Goal: Use online tool/utility: Use online tool/utility

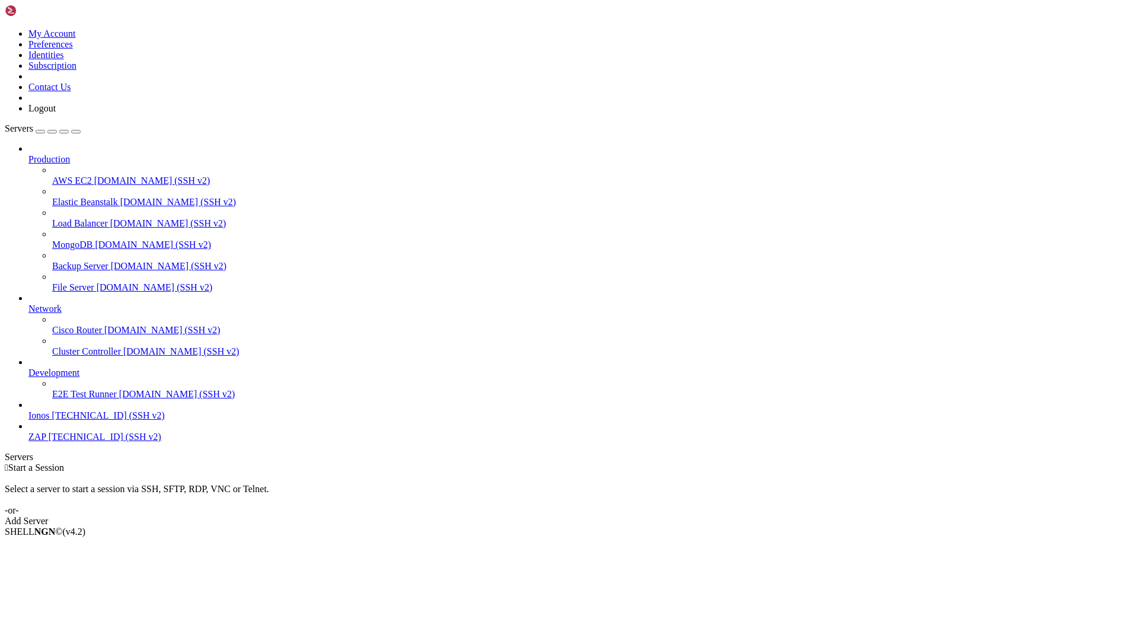
click at [50, 420] on span "Ionos" at bounding box center [38, 415] width 21 height 10
drag, startPoint x: 129, startPoint y: 545, endPoint x: 135, endPoint y: 539, distance: 7.5
click at [67, 621] on span "Properties" at bounding box center [47, 626] width 39 height 10
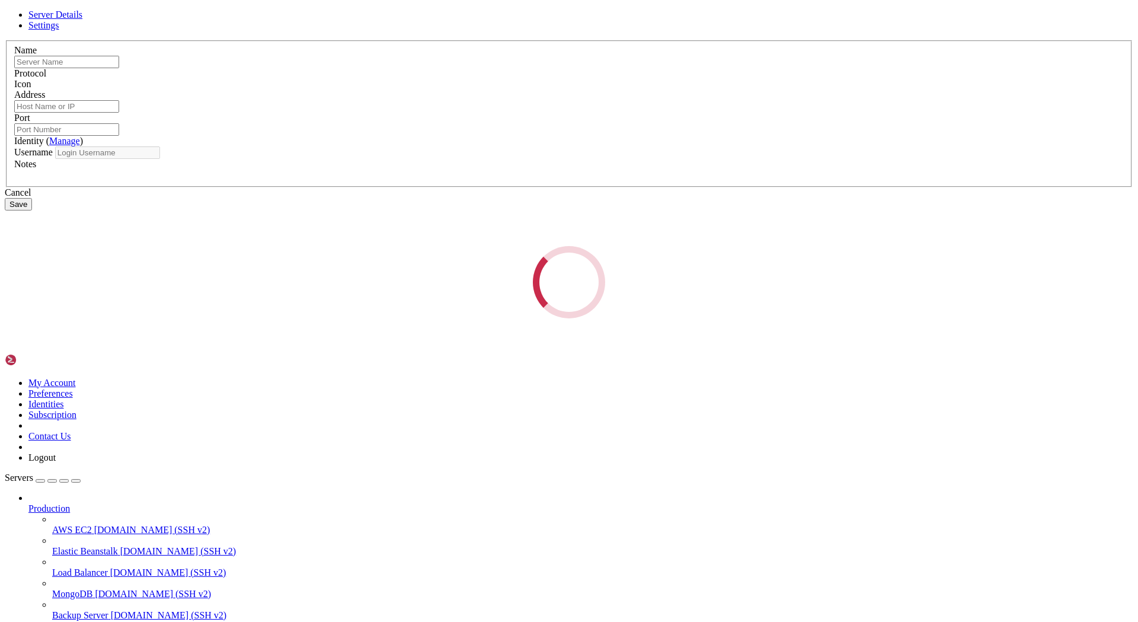
type input "Ionos"
type input "[TECHNICAL_ID]"
type input "22"
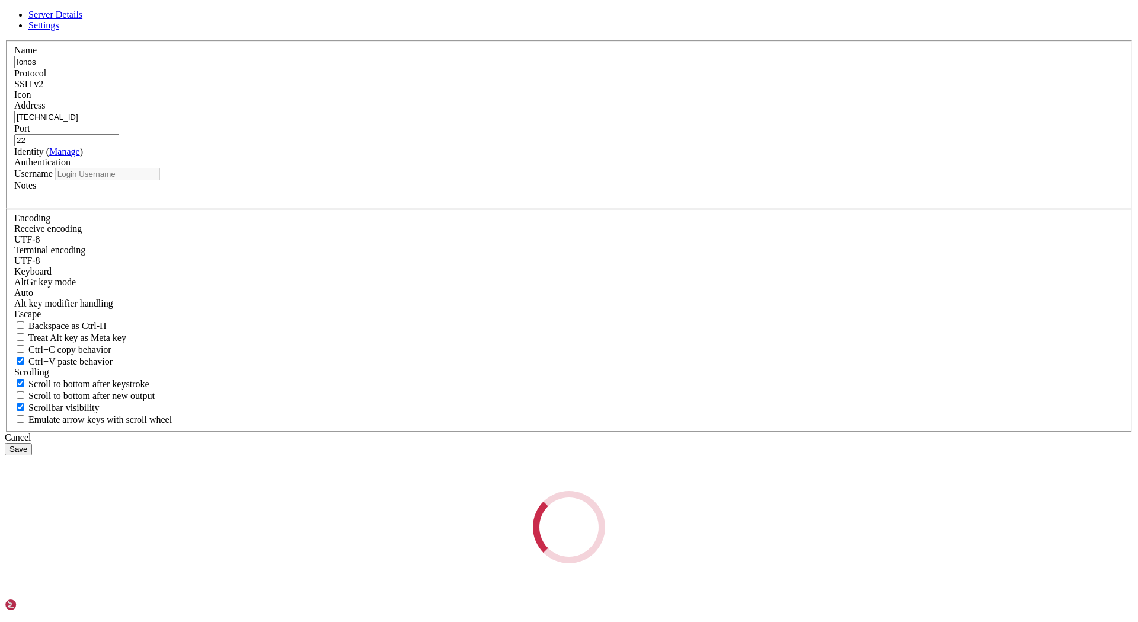
type input "root"
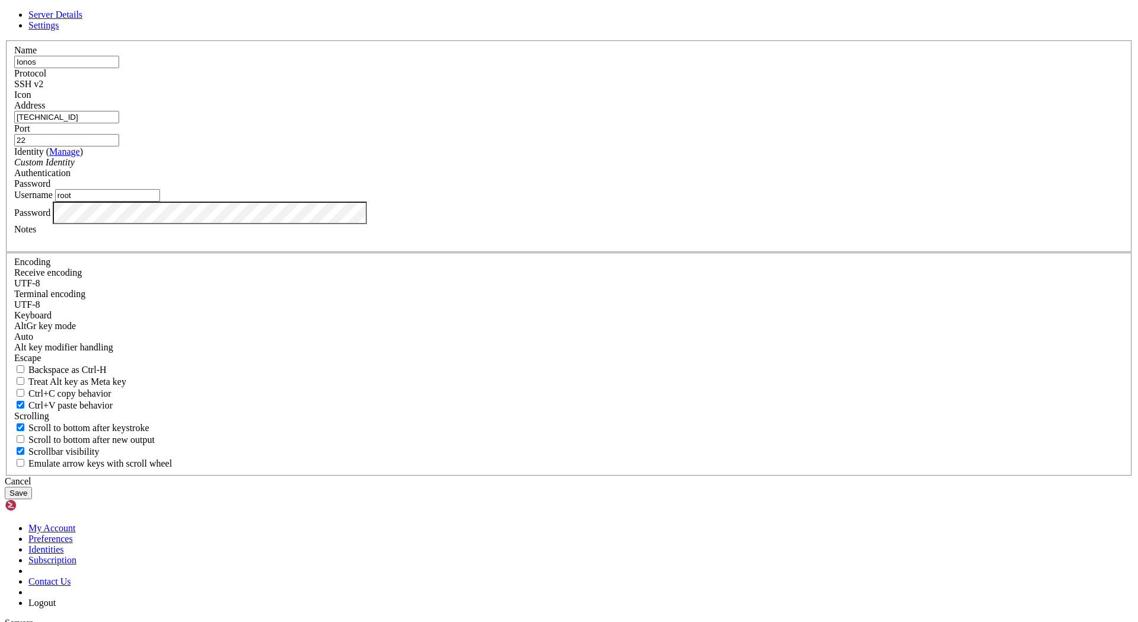
click at [32, 486] on button "Save" at bounding box center [18, 492] width 27 height 12
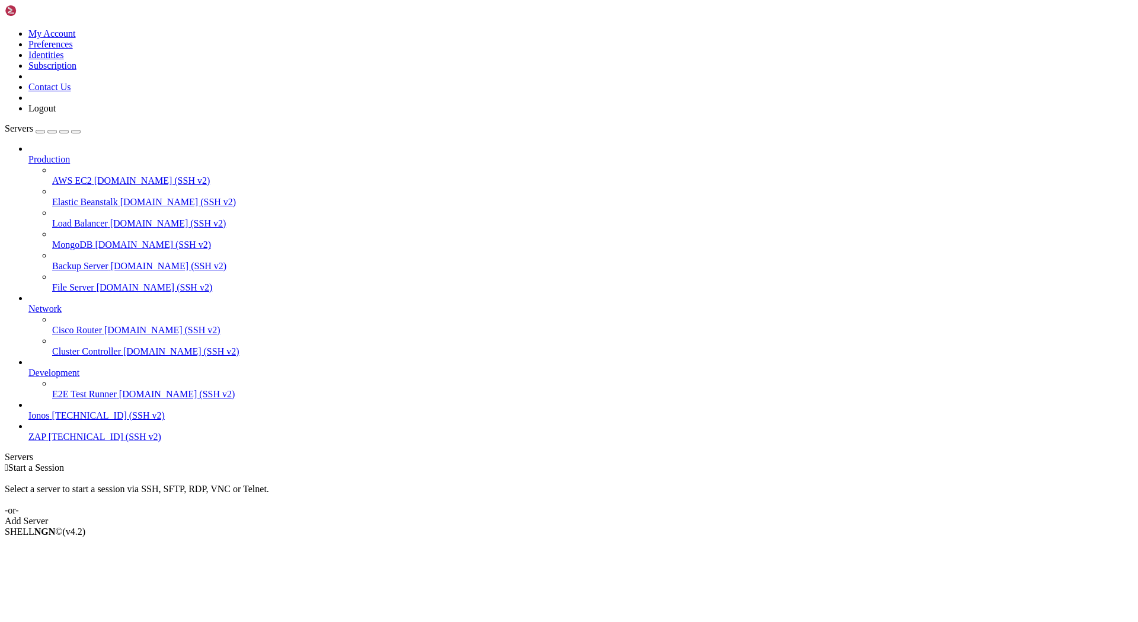
click at [28, 410] on icon at bounding box center [28, 410] width 0 height 0
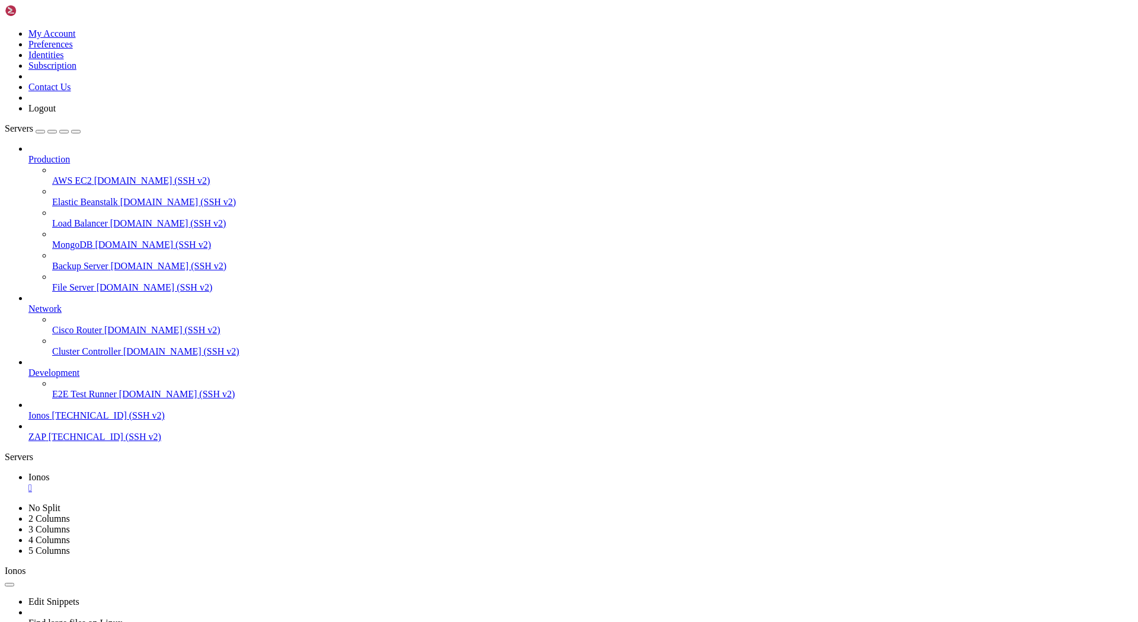
drag, startPoint x: 16, startPoint y: 1170, endPoint x: 527, endPoint y: 1195, distance: 512.0
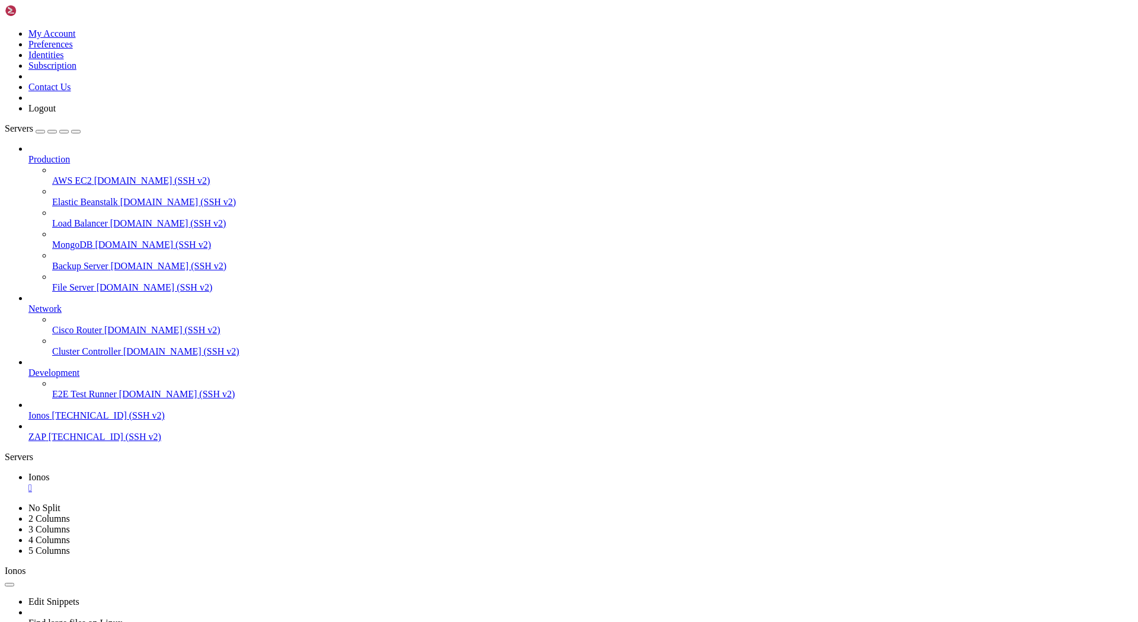
copy div "libnss-systemd : Depends: systemd (= 249.11-0ubuntu3.16) but 249.11-0ubuntu3.17…"
drag, startPoint x: 522, startPoint y: 1218, endPoint x: 82, endPoint y: 1176, distance: 442.3
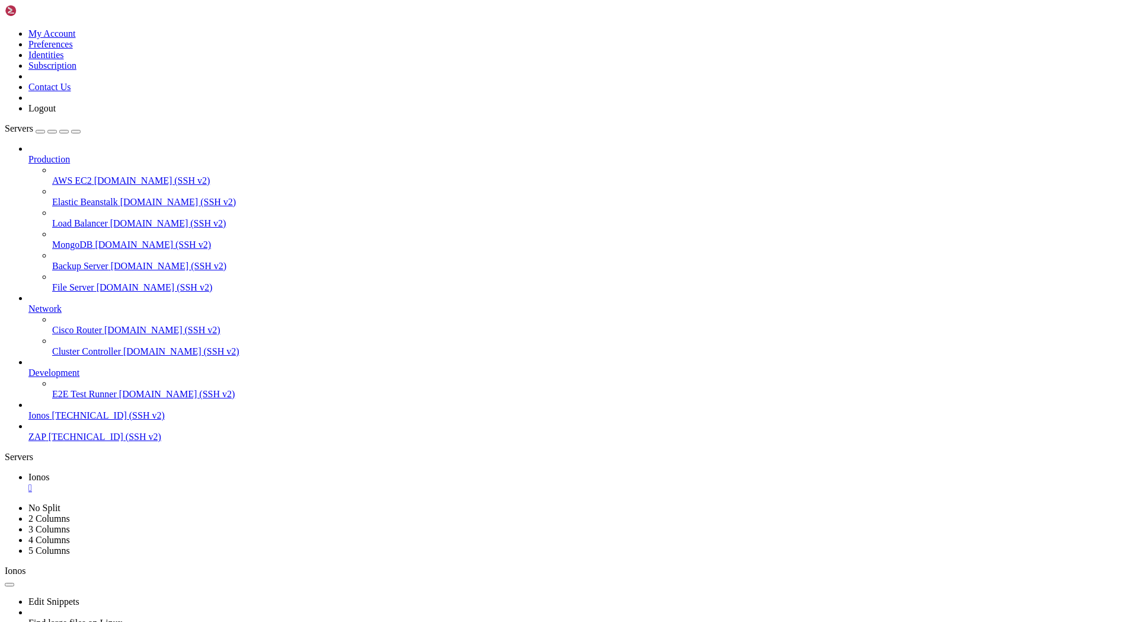
drag, startPoint x: 157, startPoint y: 1216, endPoint x: 235, endPoint y: 1228, distance: 78.5
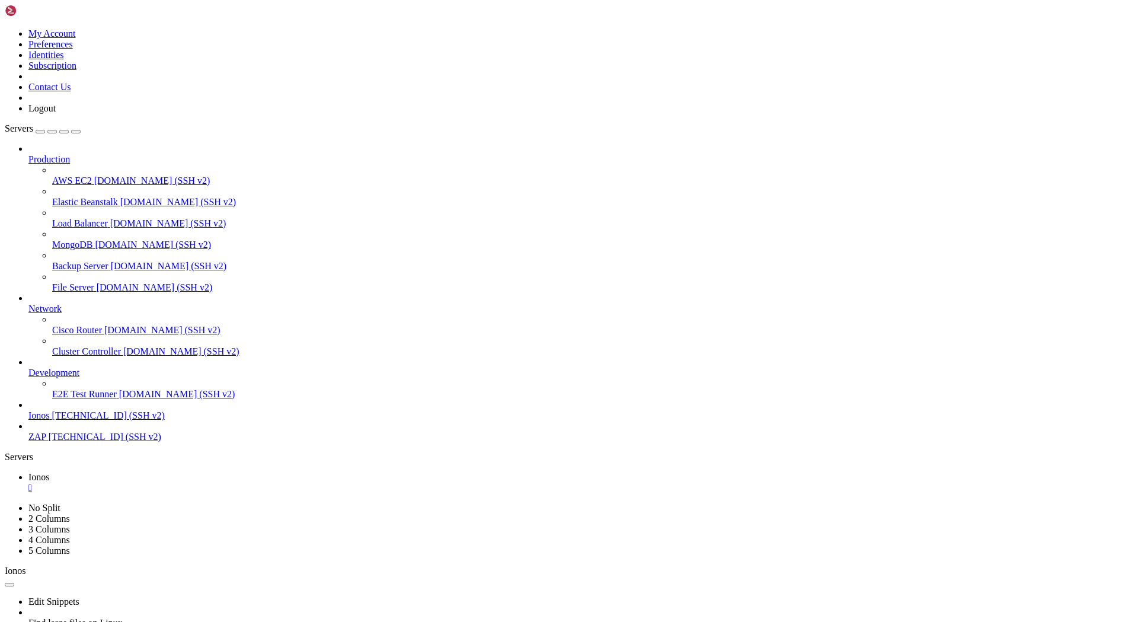
drag, startPoint x: 115, startPoint y: 1222, endPoint x: 904, endPoint y: 1214, distance: 789.3
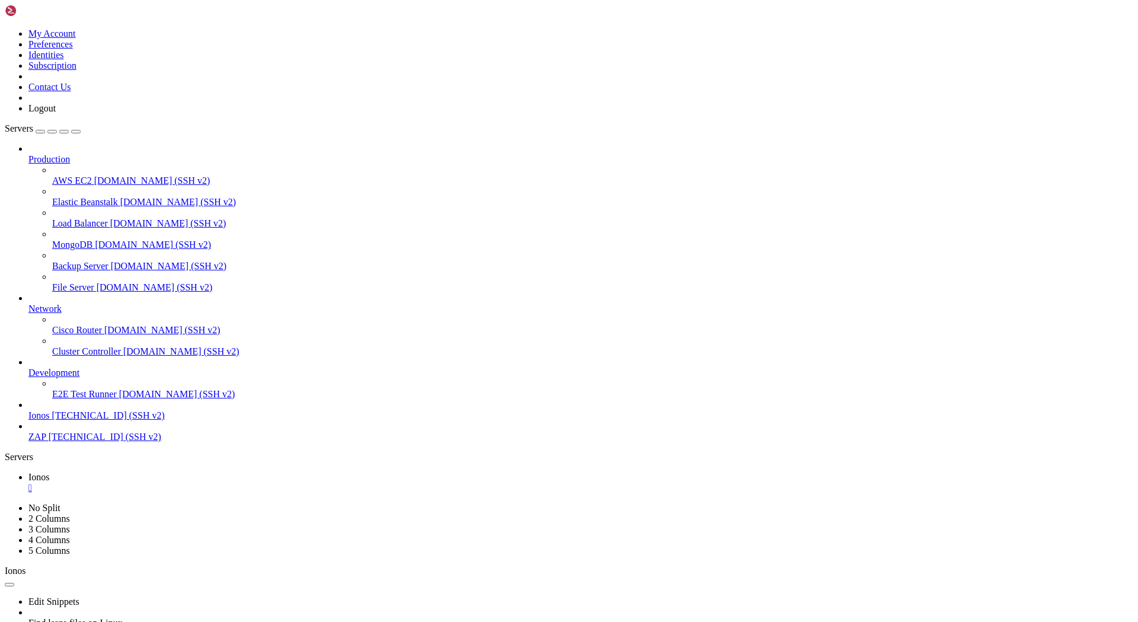
drag, startPoint x: 112, startPoint y: 1218, endPoint x: 84, endPoint y: 1210, distance: 29.1
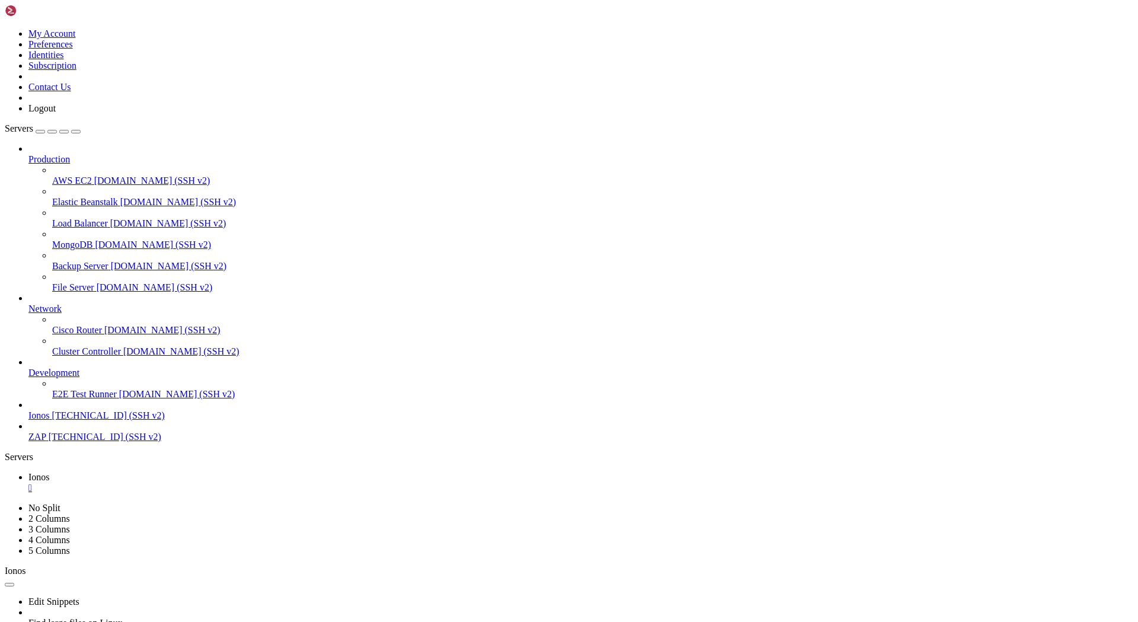
scroll to position [14264, 0]
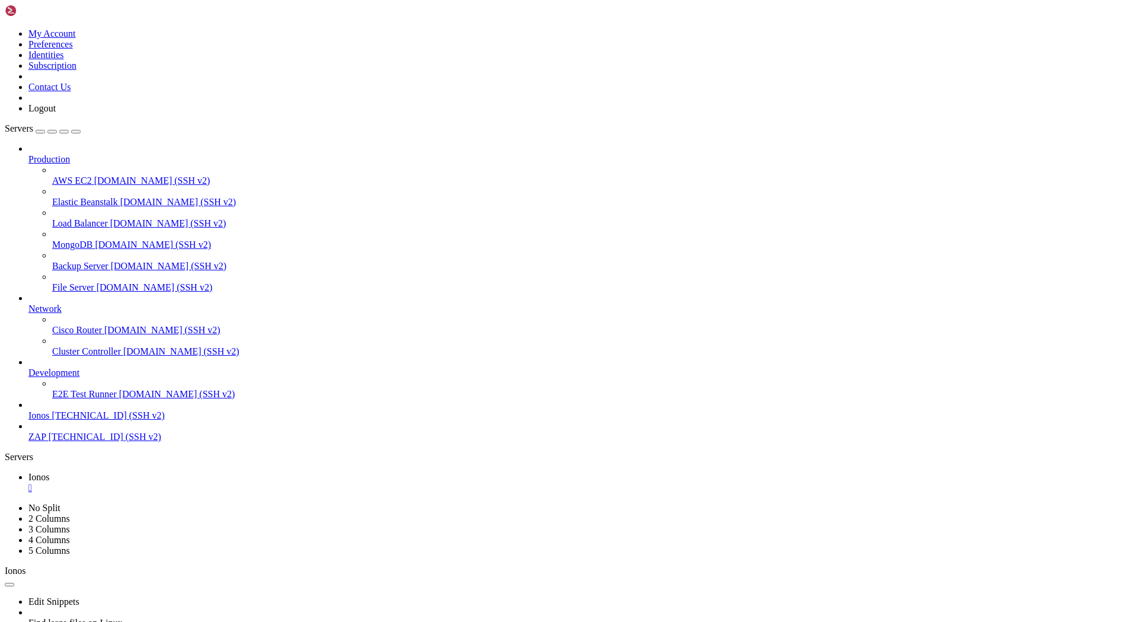
scroll to position [14616, 0]
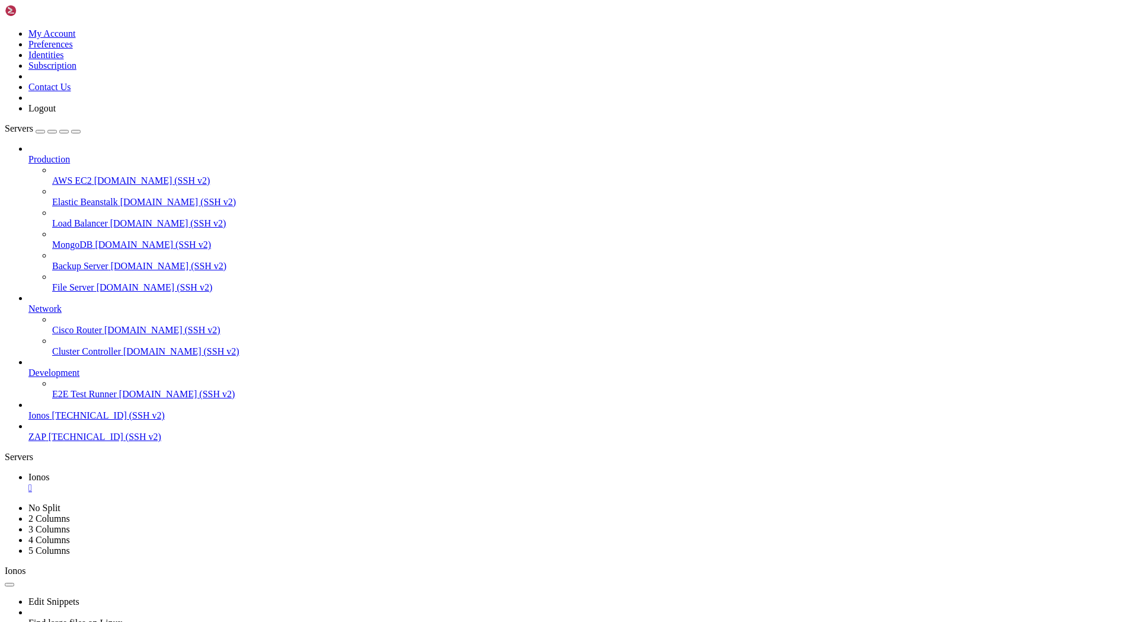
scroll to position [17386, 0]
